Goal: Task Accomplishment & Management: Manage account settings

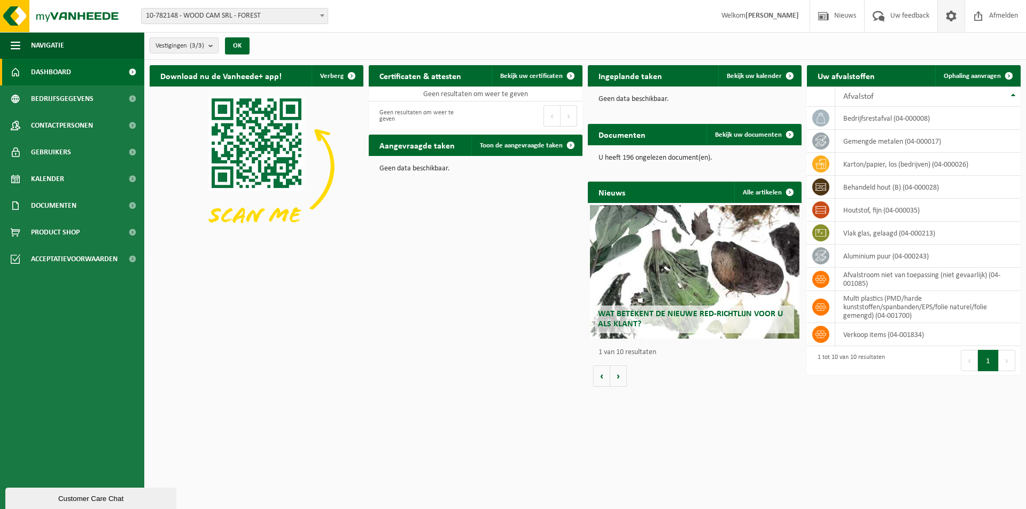
click at [952, 17] on span at bounding box center [951, 16] width 16 height 32
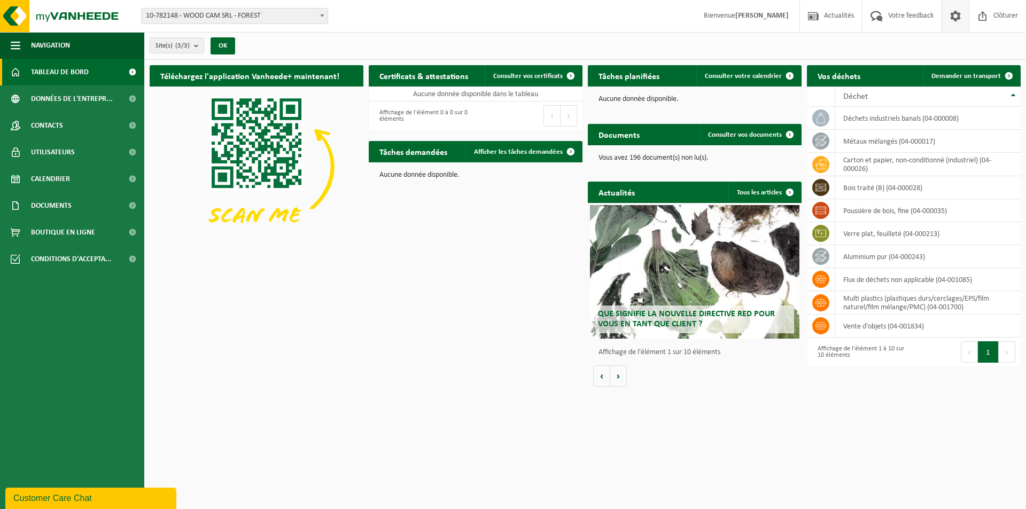
click at [956, 15] on span at bounding box center [956, 16] width 16 height 32
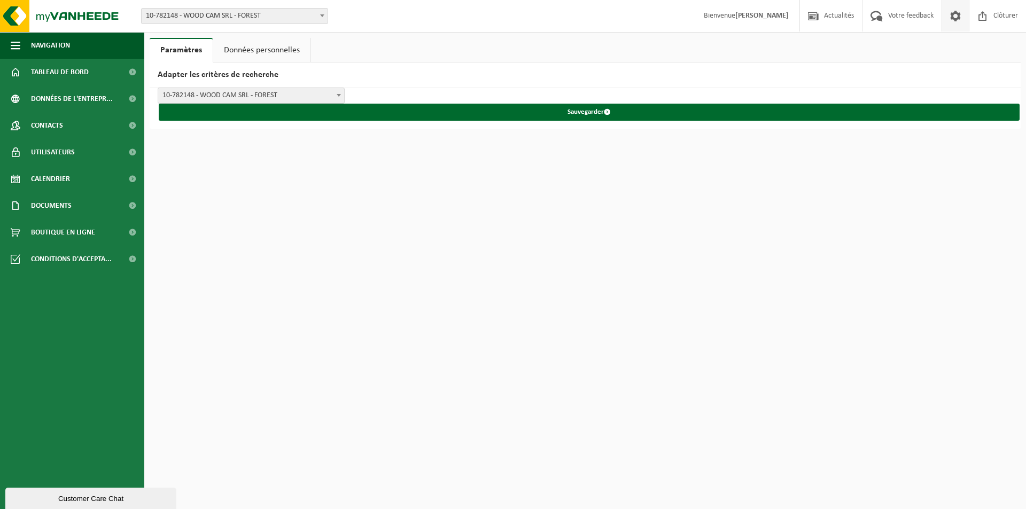
click at [260, 50] on link "Données personnelles" at bounding box center [261, 50] width 97 height 25
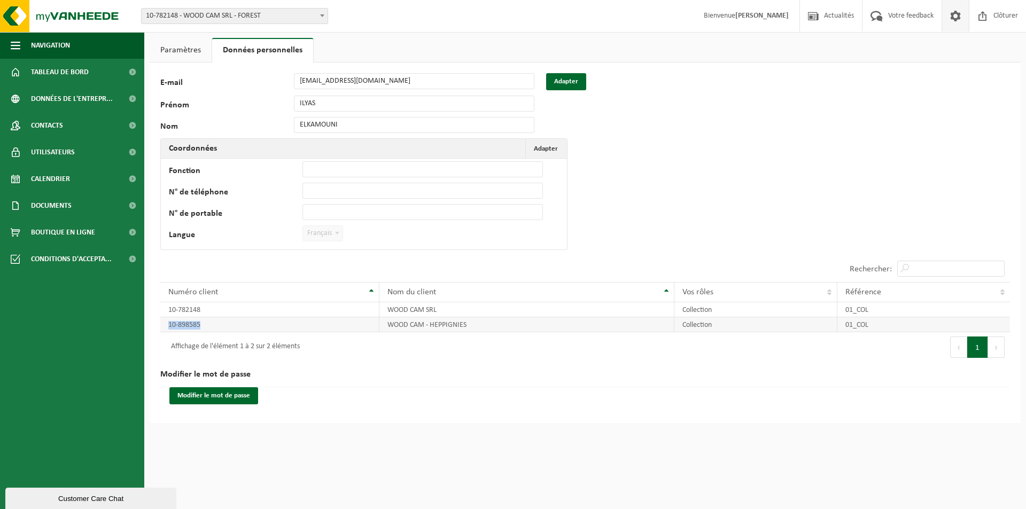
copy td "10-898585"
drag, startPoint x: 215, startPoint y: 325, endPoint x: 337, endPoint y: 384, distance: 134.8
click at [302, 377] on div "105672 E-mail [EMAIL_ADDRESS][DOMAIN_NAME] Adapter Prénom ILYAS Nom ELKAMOUNI C…" at bounding box center [585, 243] width 871 height 361
